Goal: Task Accomplishment & Management: Manage account settings

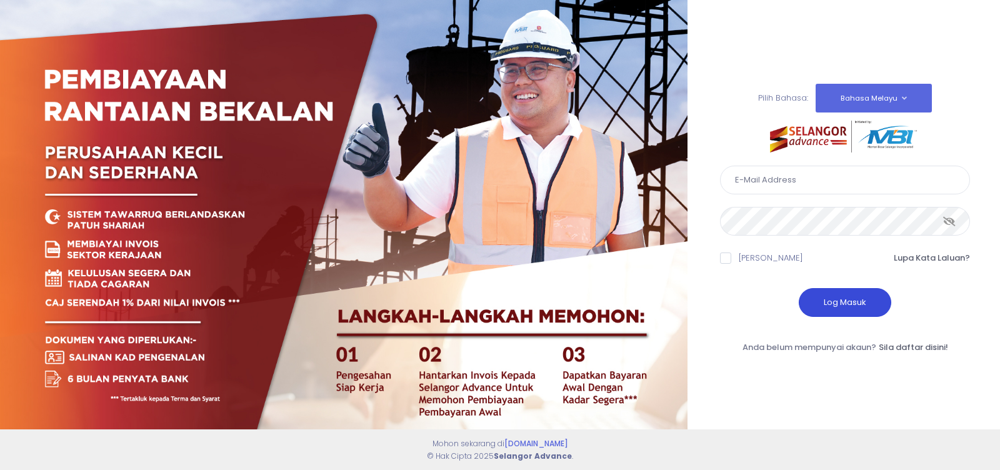
type input "kenanganbp3@gmail.com"
click at [839, 302] on button "Log Masuk" at bounding box center [845, 302] width 92 height 29
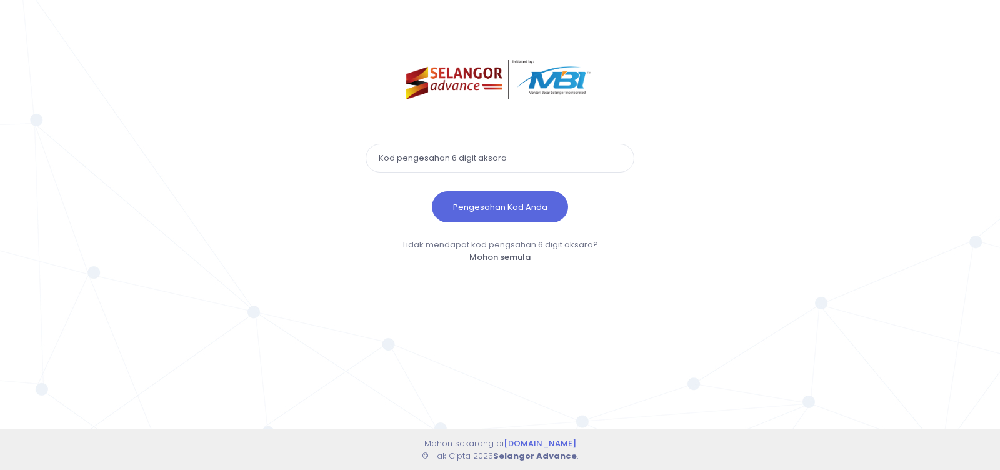
click at [413, 158] on input "text" at bounding box center [500, 158] width 269 height 29
click at [508, 210] on button "Pengesahan Kod Anda" at bounding box center [500, 206] width 136 height 31
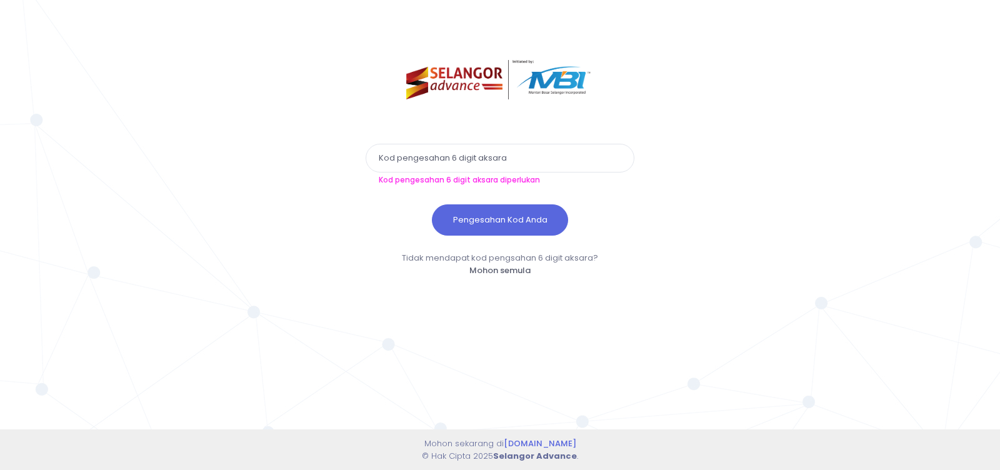
click at [410, 157] on input "text" at bounding box center [500, 158] width 269 height 29
paste input "197813"
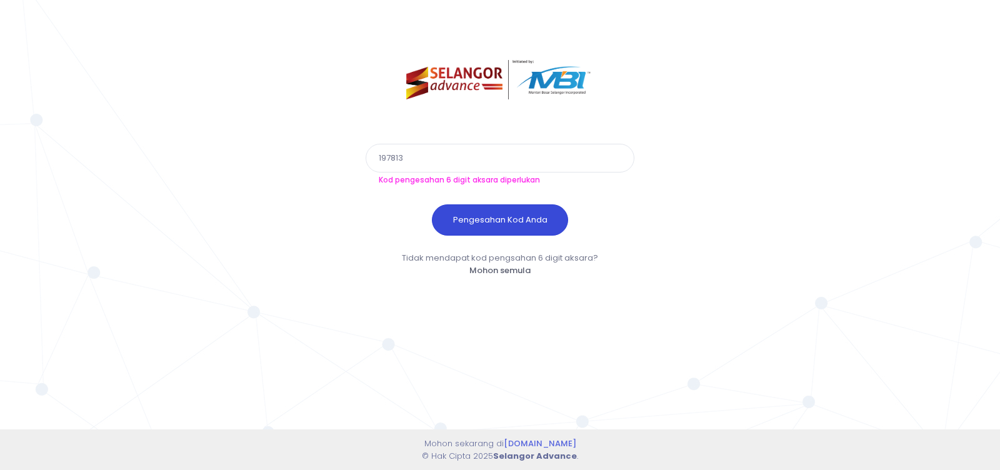
type input "197813"
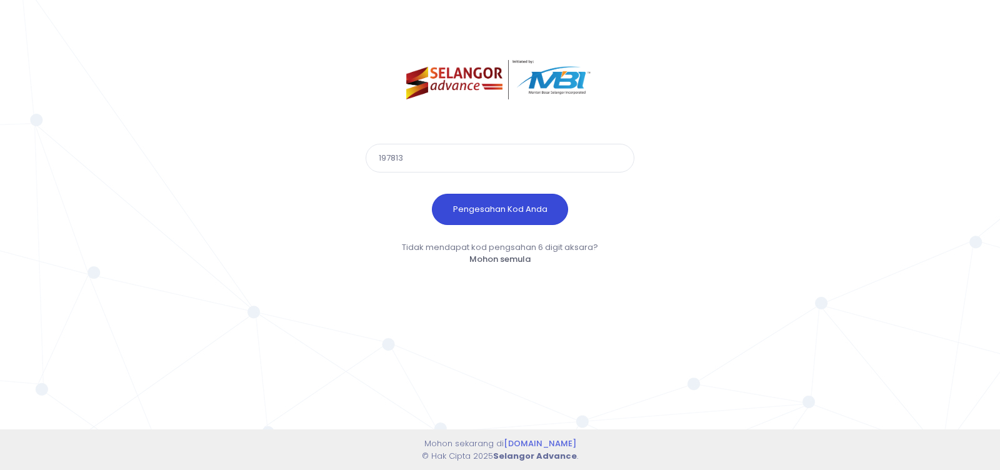
click at [454, 223] on button "Pengesahan Kod Anda" at bounding box center [500, 209] width 136 height 31
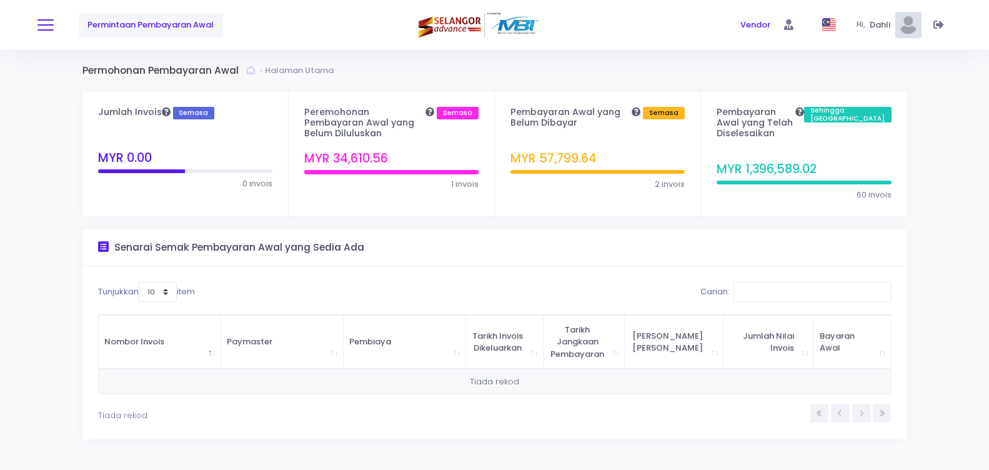
click at [51, 27] on button at bounding box center [45, 25] width 16 height 16
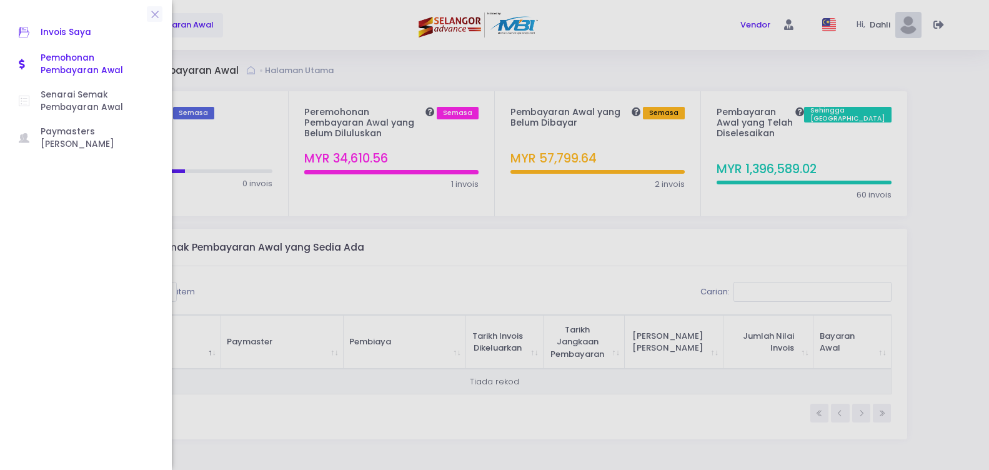
click at [64, 34] on span "Invois Saya" at bounding box center [97, 32] width 112 height 16
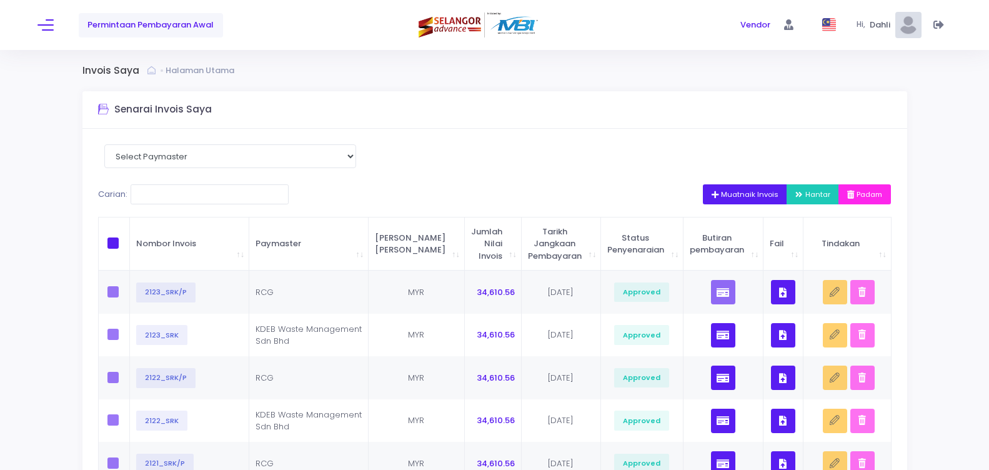
scroll to position [62, 0]
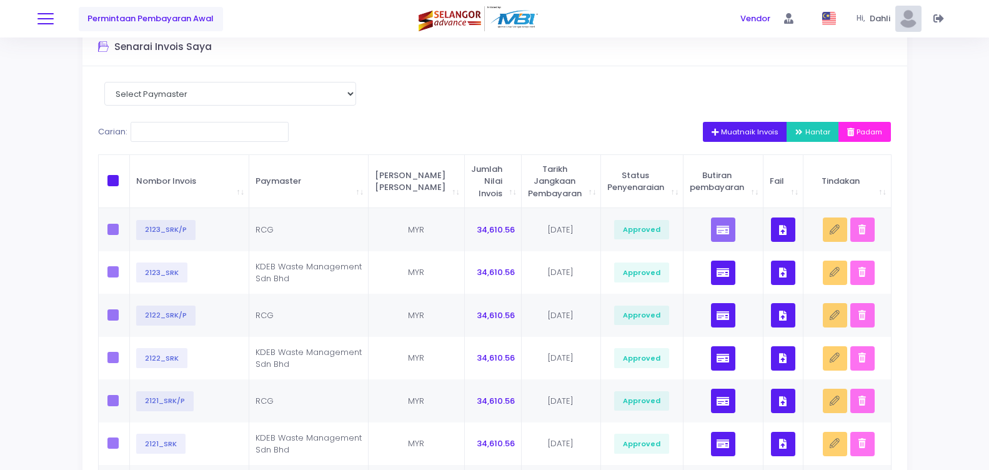
click at [46, 20] on button at bounding box center [45, 19] width 16 height 16
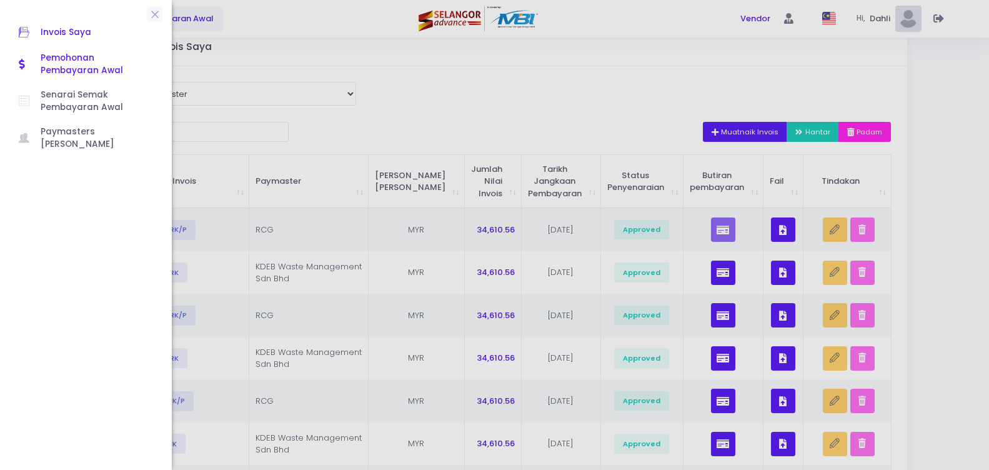
click at [67, 57] on span "Pemohonan Pembayaran Awal" at bounding box center [97, 65] width 112 height 26
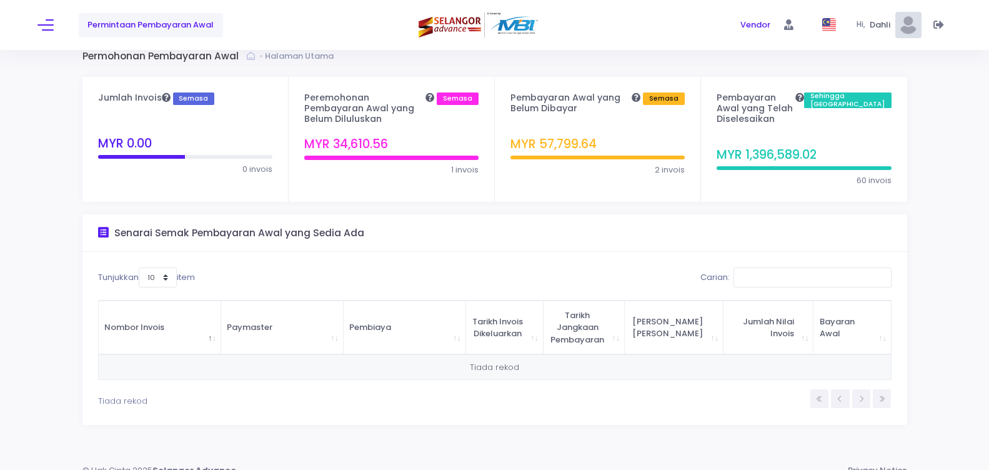
scroll to position [19, 0]
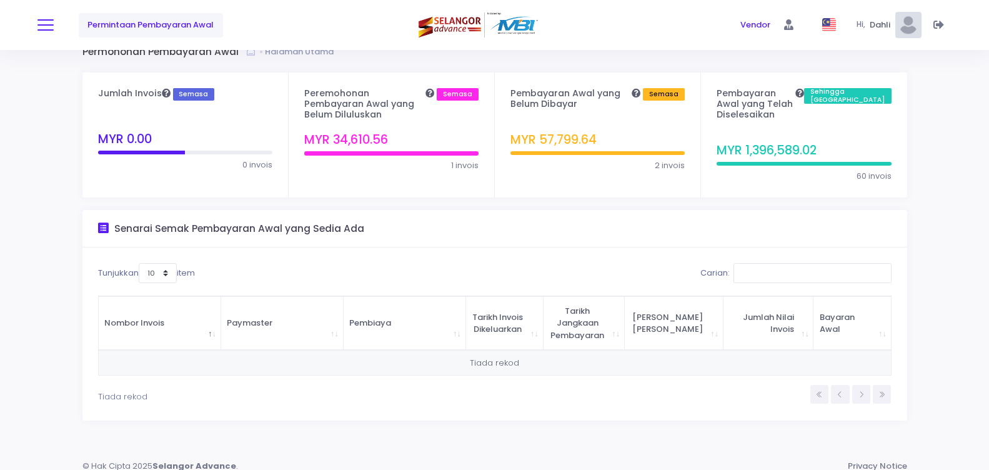
click at [42, 29] on button at bounding box center [45, 25] width 16 height 16
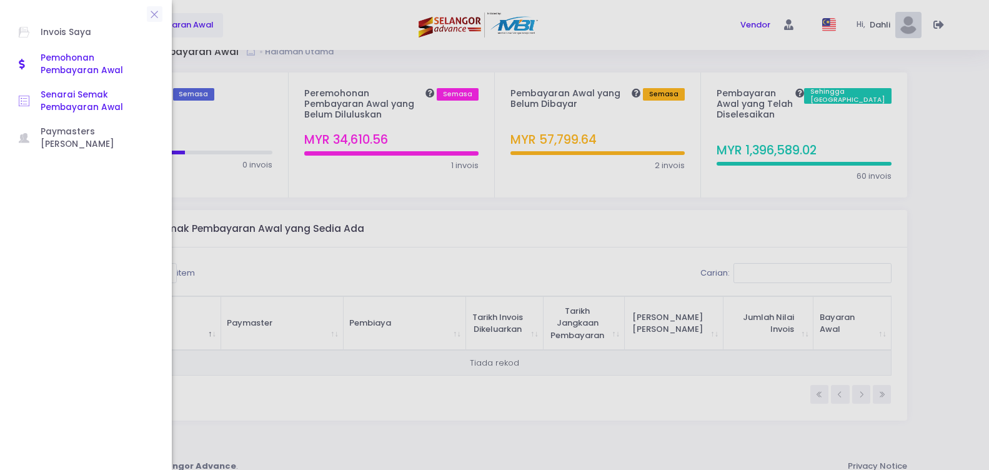
click at [71, 102] on span "Senarai Semak Pembayaran Awal" at bounding box center [97, 102] width 112 height 26
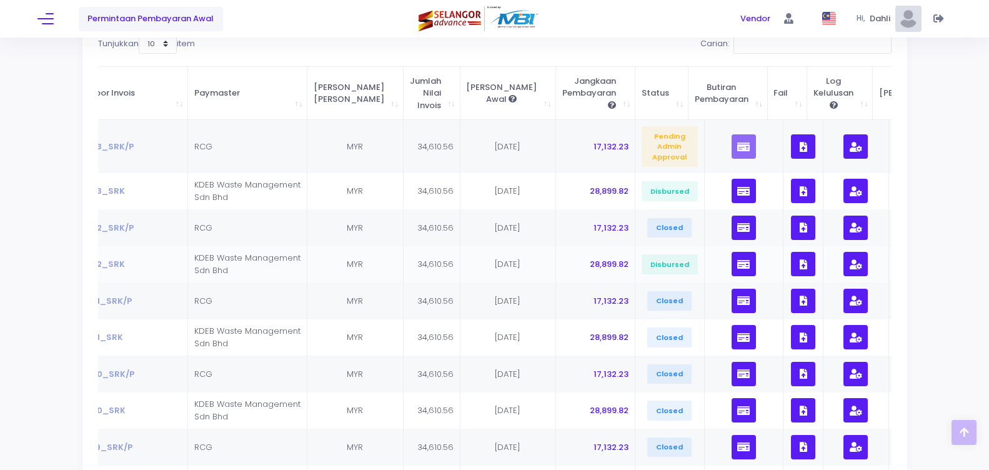
scroll to position [111, 0]
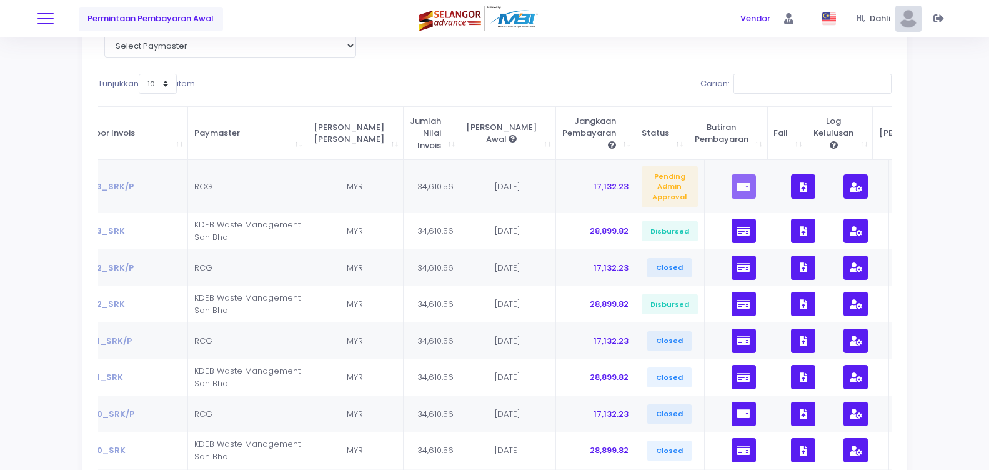
click at [45, 15] on button at bounding box center [45, 19] width 16 height 16
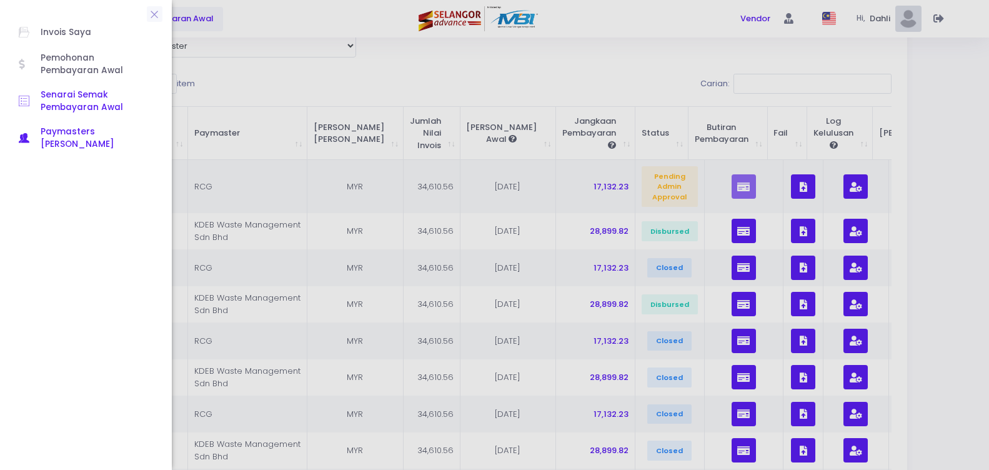
click at [63, 133] on span "Paymasters Saya" at bounding box center [97, 139] width 112 height 26
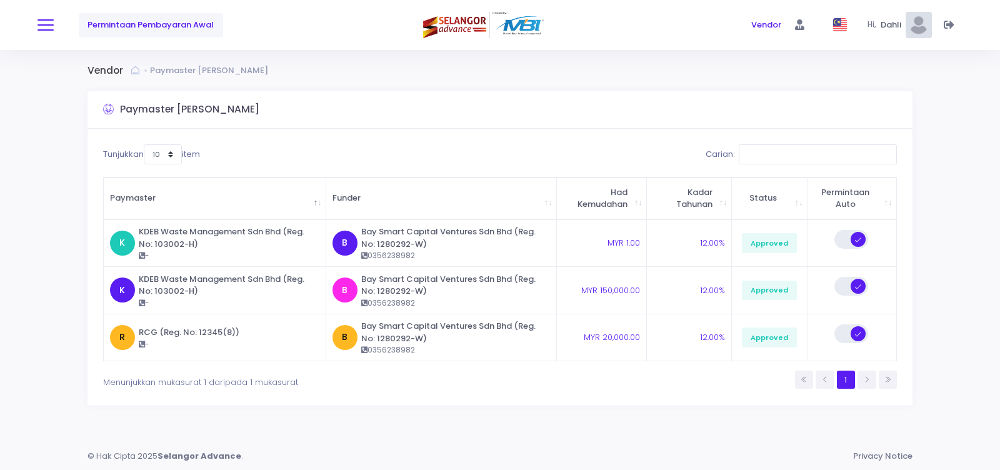
click at [51, 26] on button at bounding box center [45, 25] width 16 height 16
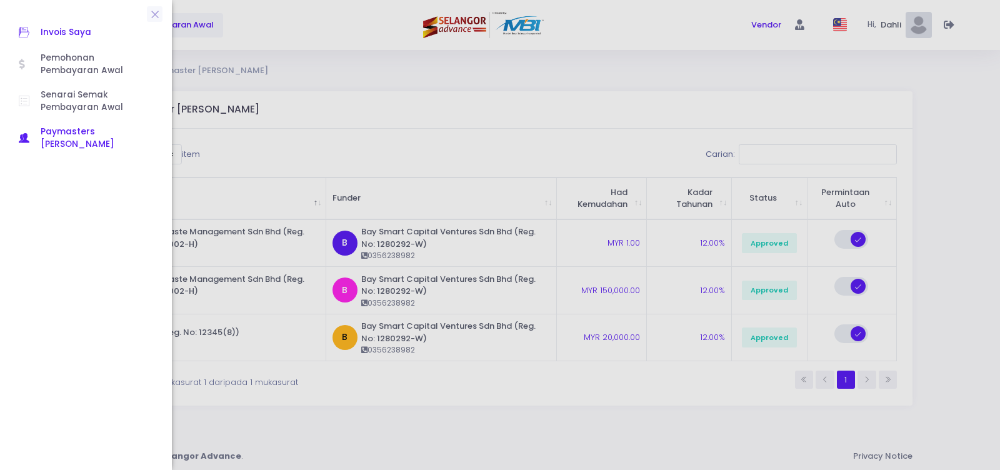
click at [56, 34] on span "Invois Saya" at bounding box center [97, 32] width 112 height 16
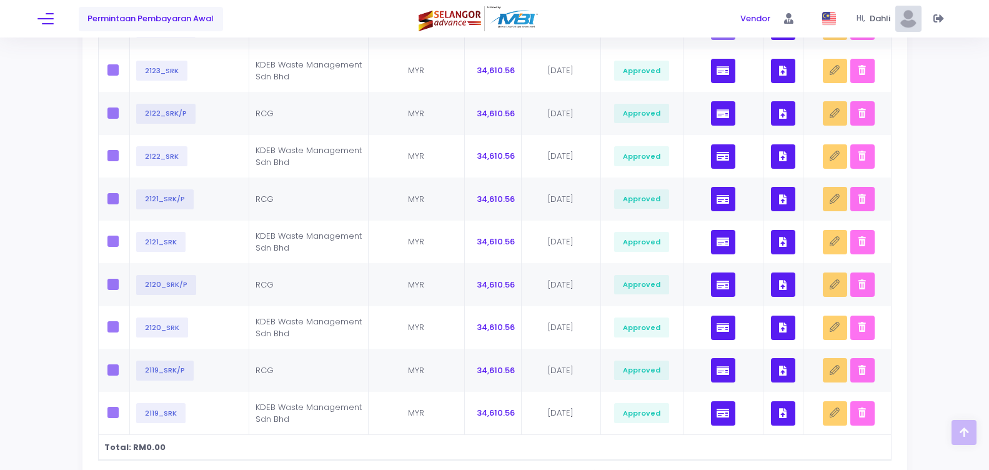
scroll to position [364, 0]
